Goal: Obtain resource: Download file/media

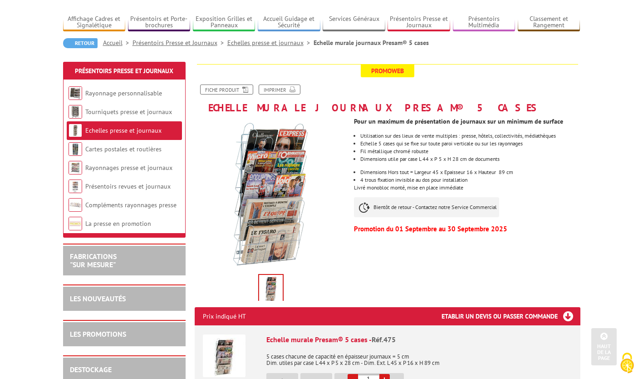
scroll to position [45, 0]
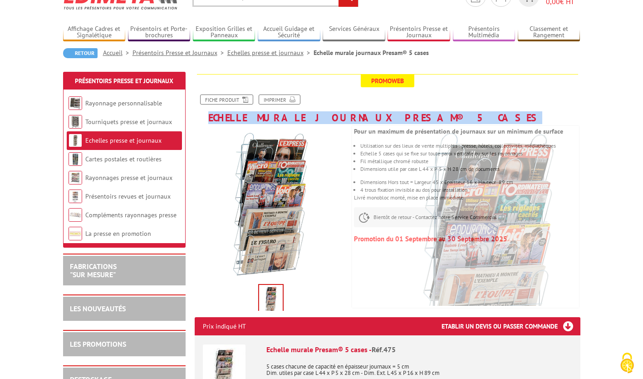
drag, startPoint x: 207, startPoint y: 113, endPoint x: 420, endPoint y: 115, distance: 213.3
click at [420, 115] on h1 "Echelle murale journaux Presam® 5 cases" at bounding box center [387, 98] width 399 height 49
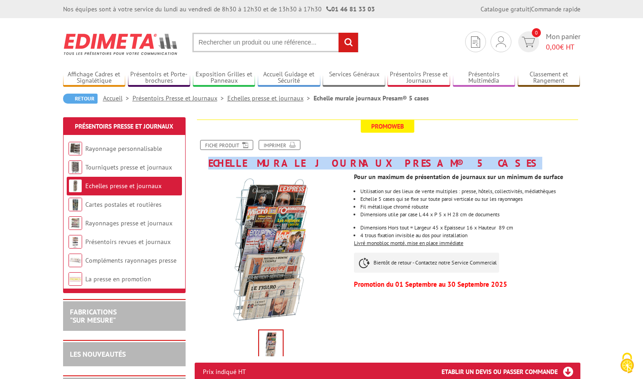
scroll to position [0, 0]
copy h1 "Echelle murale journaux Presam® 5 cases"
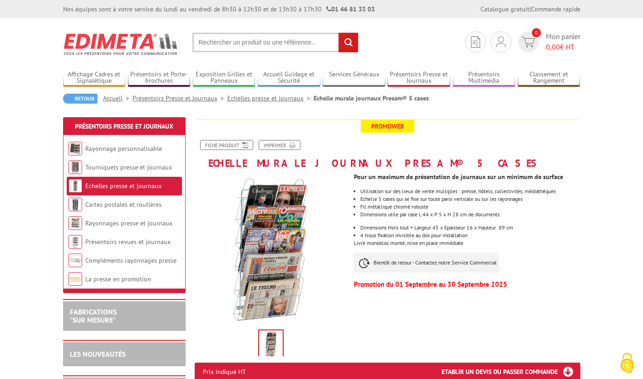
drag, startPoint x: 54, startPoint y: 40, endPoint x: 164, endPoint y: 44, distance: 110.8
click at [477, 125] on p "Promoweb" at bounding box center [387, 125] width 381 height 13
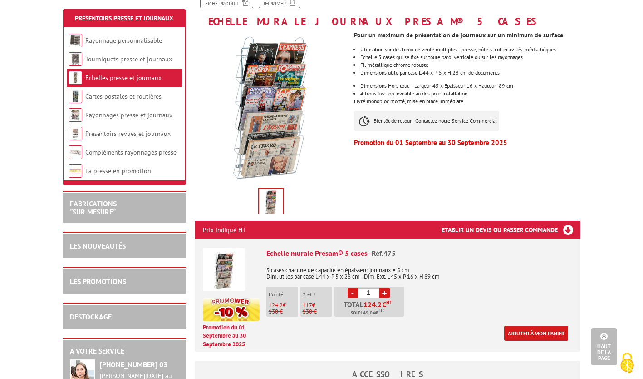
scroll to position [136, 0]
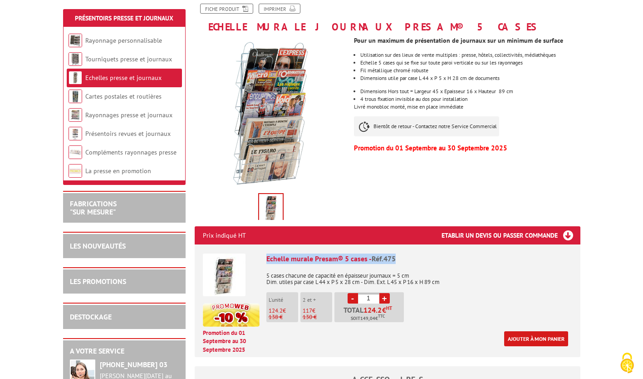
drag, startPoint x: 267, startPoint y: 258, endPoint x: 394, endPoint y: 256, distance: 127.6
click at [394, 256] on div "Echelle murale Presam® 5 cases - Réf.475" at bounding box center [419, 258] width 306 height 10
copy div "Echelle murale Presam® 5 cases - Réf.475"
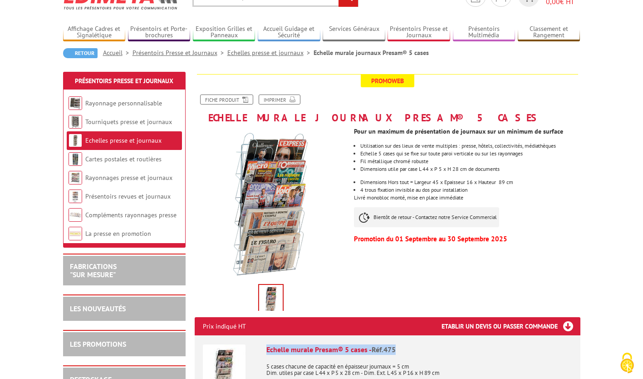
scroll to position [45, 0]
click at [241, 97] on icon at bounding box center [243, 99] width 9 height 8
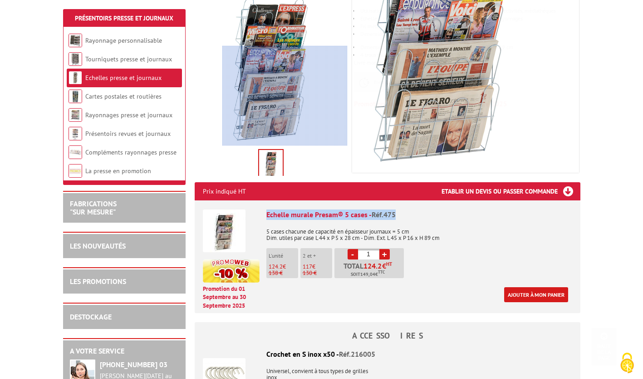
scroll to position [182, 0]
